Goal: Information Seeking & Learning: Compare options

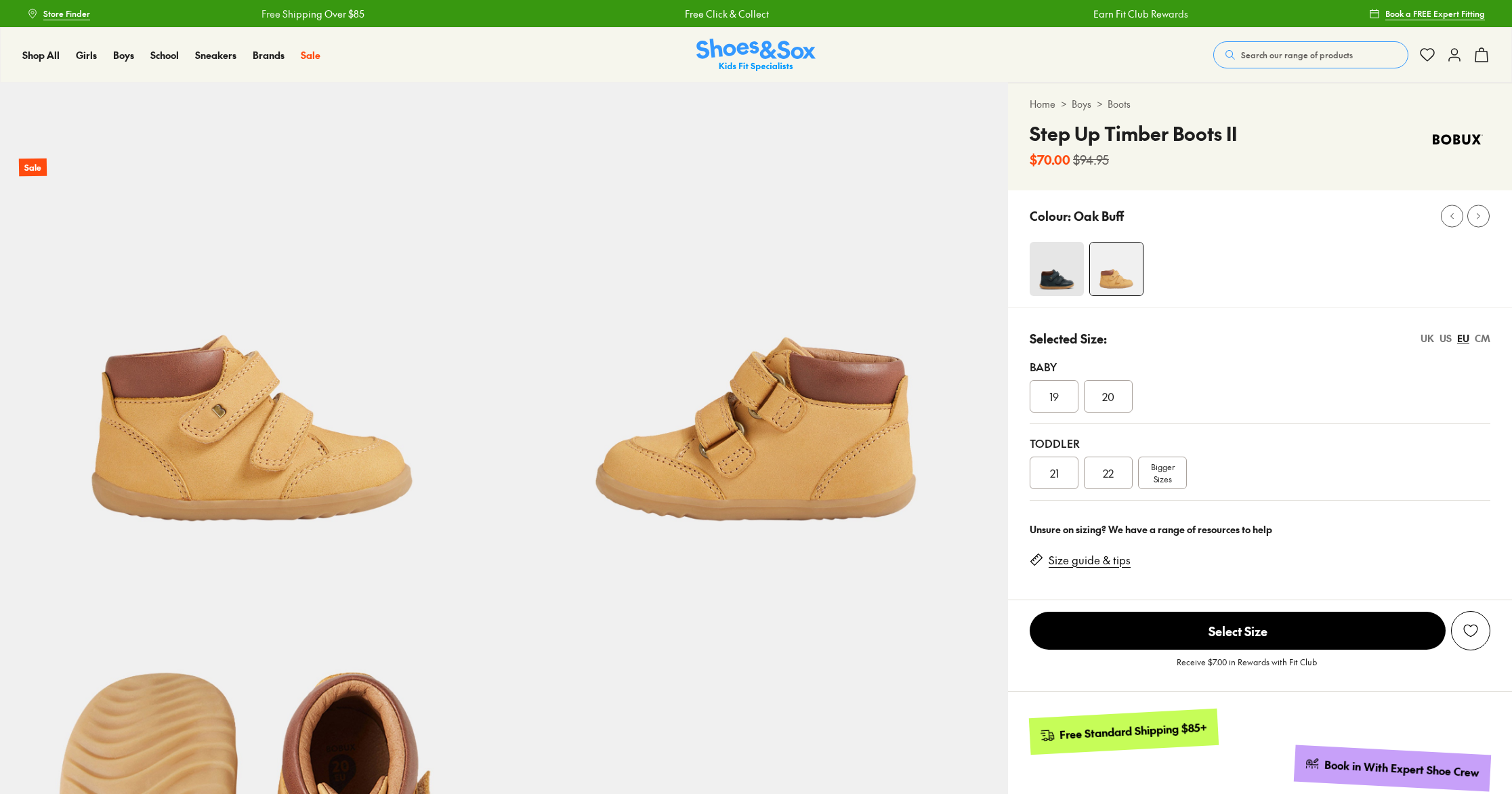
select select "*"
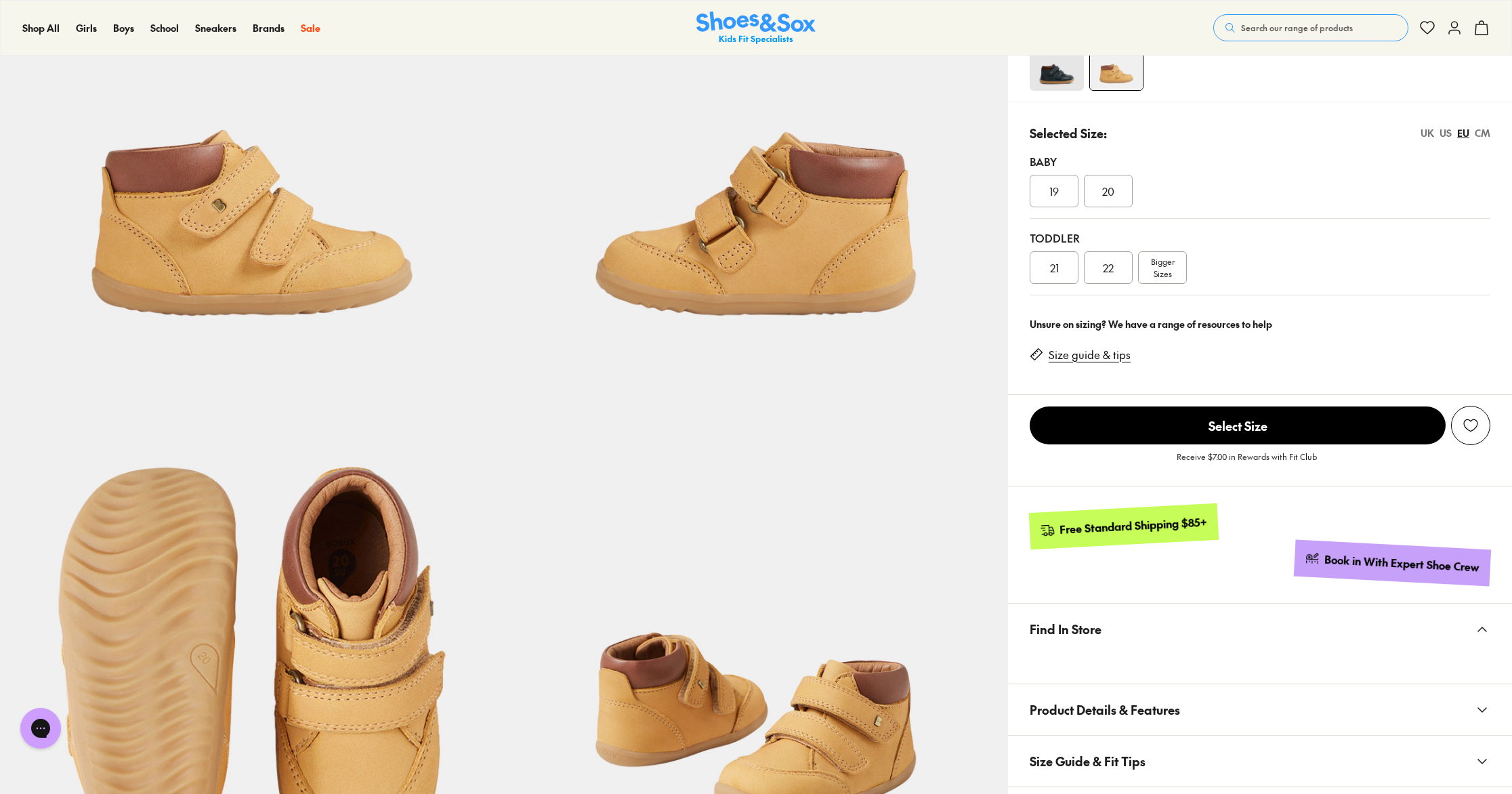
scroll to position [334, 0]
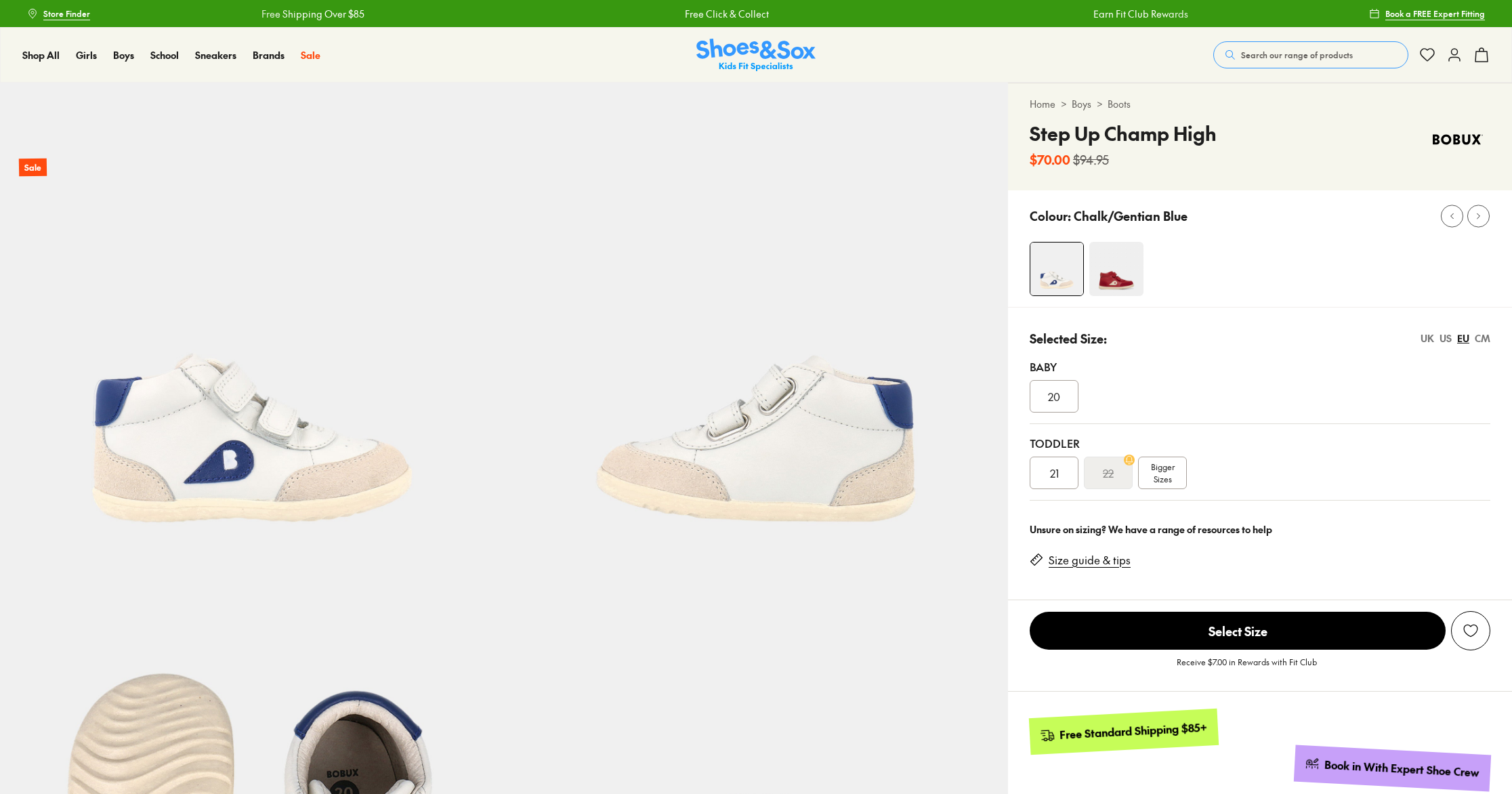
select select "*"
